Goal: Navigation & Orientation: Find specific page/section

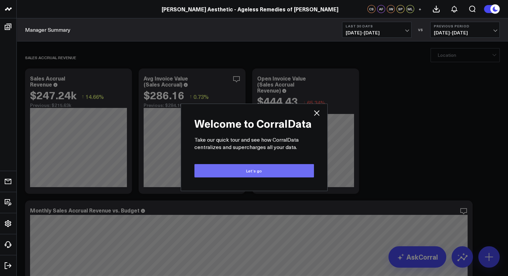
click at [268, 169] on button "Let’s go" at bounding box center [254, 170] width 120 height 13
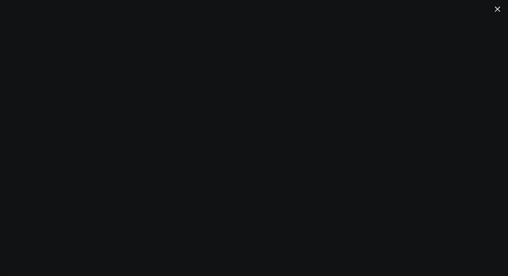
scroll to position [130, 0]
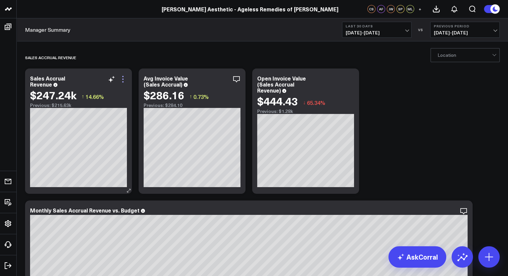
click at [120, 79] on icon at bounding box center [123, 79] width 8 height 8
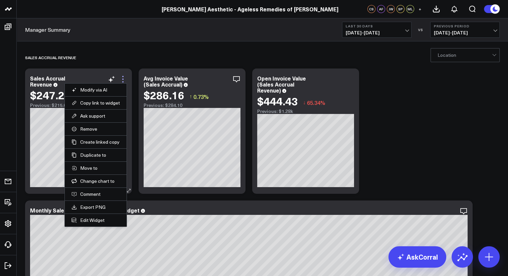
click at [120, 79] on icon at bounding box center [123, 79] width 8 height 8
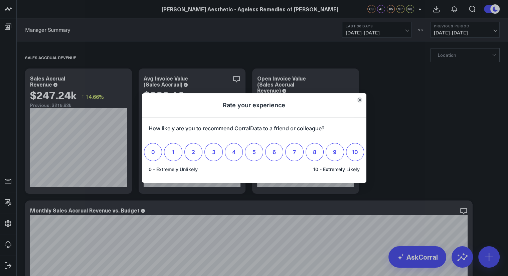
click at [361, 99] on icon "Close" at bounding box center [359, 99] width 3 height 3
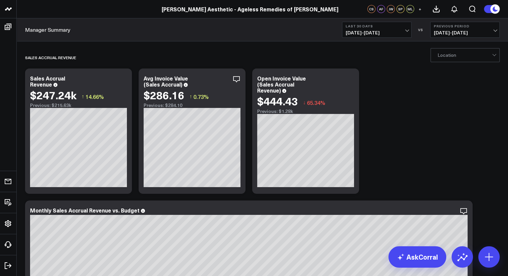
click at [494, 32] on span "06/26/25 - 07/25/25" at bounding box center [465, 32] width 62 height 5
click at [451, 70] on link "YoY" at bounding box center [465, 70] width 69 height 13
click at [236, 80] on icon at bounding box center [236, 79] width 8 height 8
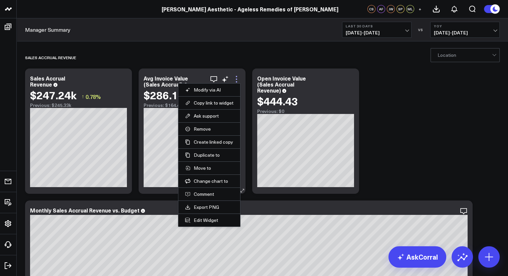
click at [236, 80] on icon at bounding box center [236, 79] width 8 height 8
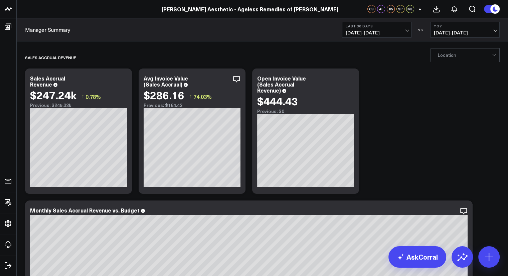
click at [33, 32] on div "Manager Summary Last 30 Days 07/26/25 - 08/24/25 VS YoY 07/26/24 - 08/24/24" at bounding box center [262, 29] width 491 height 23
click at [33, 32] on link "Manager Summary" at bounding box center [47, 29] width 45 height 7
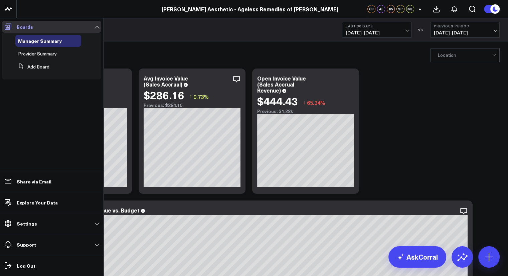
click at [9, 25] on icon at bounding box center [8, 27] width 7 height 6
click at [29, 56] on span "Provider Summary" at bounding box center [37, 53] width 39 height 6
